Goal: Transaction & Acquisition: Purchase product/service

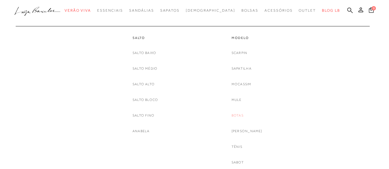
click at [241, 115] on link "Botas" at bounding box center [237, 115] width 12 height 6
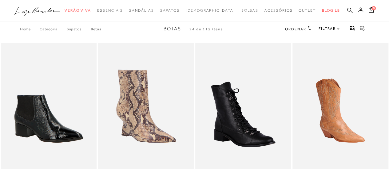
click at [329, 29] on link "FILTRAR" at bounding box center [329, 28] width 22 height 4
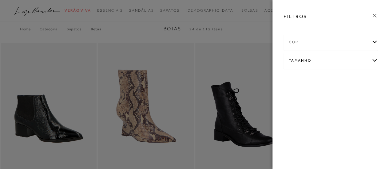
click at [312, 42] on div "cor" at bounding box center [331, 42] width 94 height 16
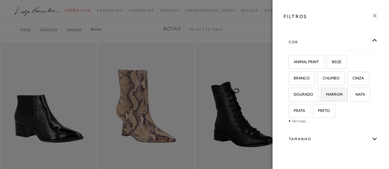
click at [331, 95] on span "MARROM" at bounding box center [331, 94] width 21 height 5
click at [326, 95] on input "MARROM" at bounding box center [323, 95] width 6 height 6
checkbox input "true"
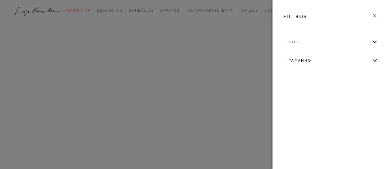
click at [370, 58] on div "Tamanho" at bounding box center [331, 61] width 94 height 16
click at [341, 70] on div "Tamanho" at bounding box center [331, 70] width 94 height 16
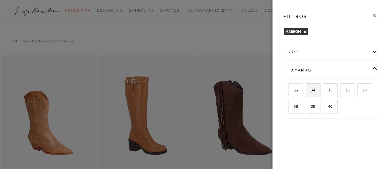
click at [313, 88] on span "34" at bounding box center [310, 90] width 9 height 5
click at [311, 88] on input "34" at bounding box center [307, 91] width 6 height 6
checkbox input "true"
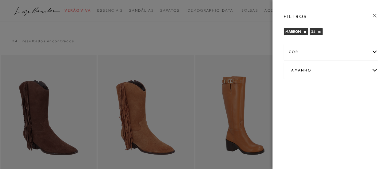
click at [373, 15] on icon at bounding box center [374, 16] width 4 height 4
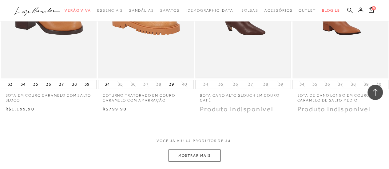
scroll to position [553, 0]
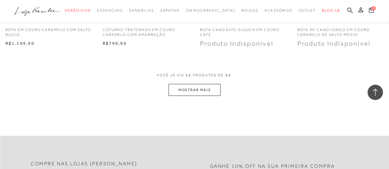
click at [216, 84] on button "MOSTRAR MAIS" at bounding box center [194, 90] width 52 height 12
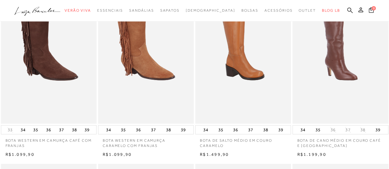
scroll to position [0, 0]
